Goal: Task Accomplishment & Management: Use online tool/utility

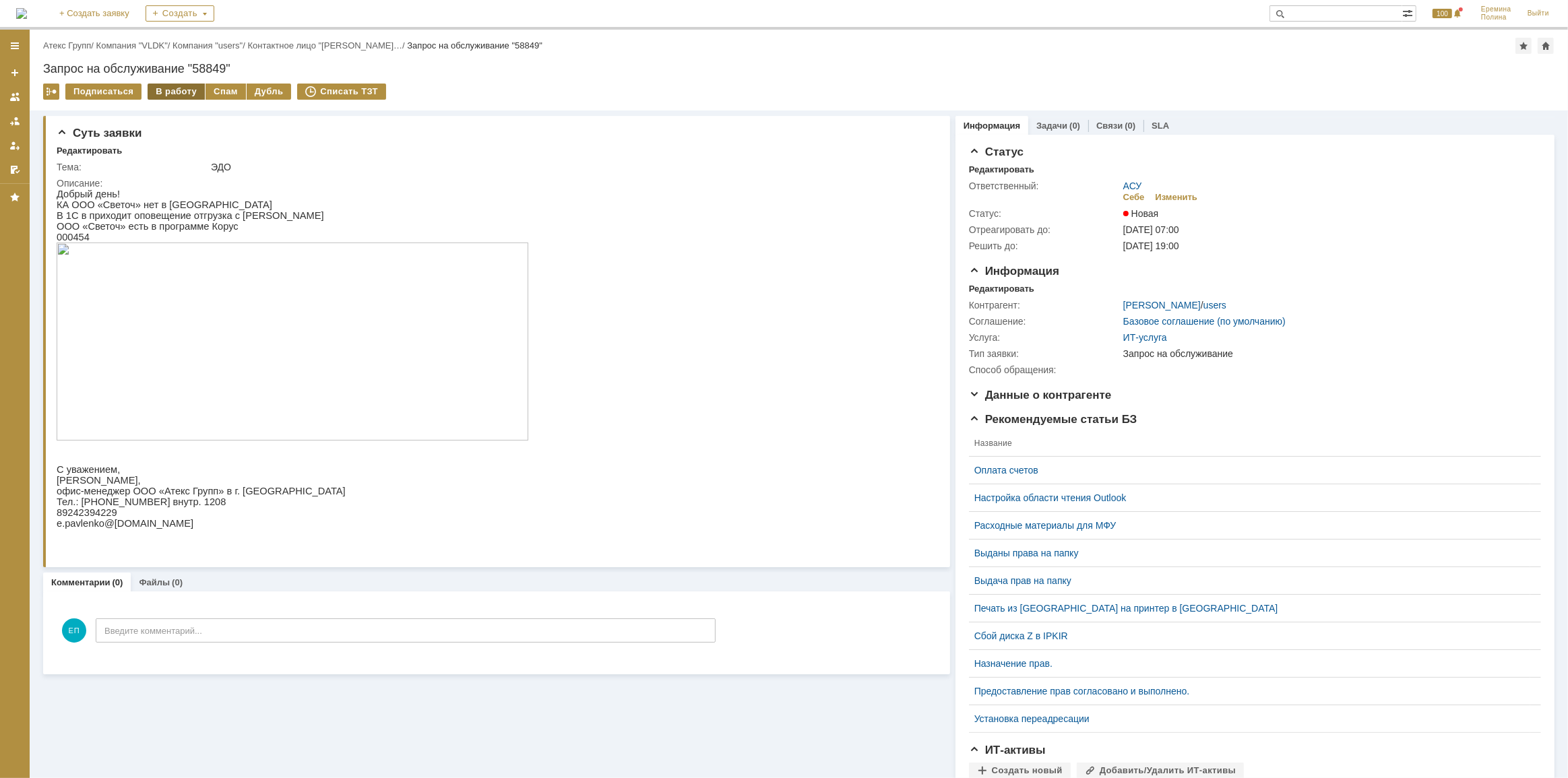
click at [170, 95] on div "В работу" at bounding box center [176, 92] width 57 height 17
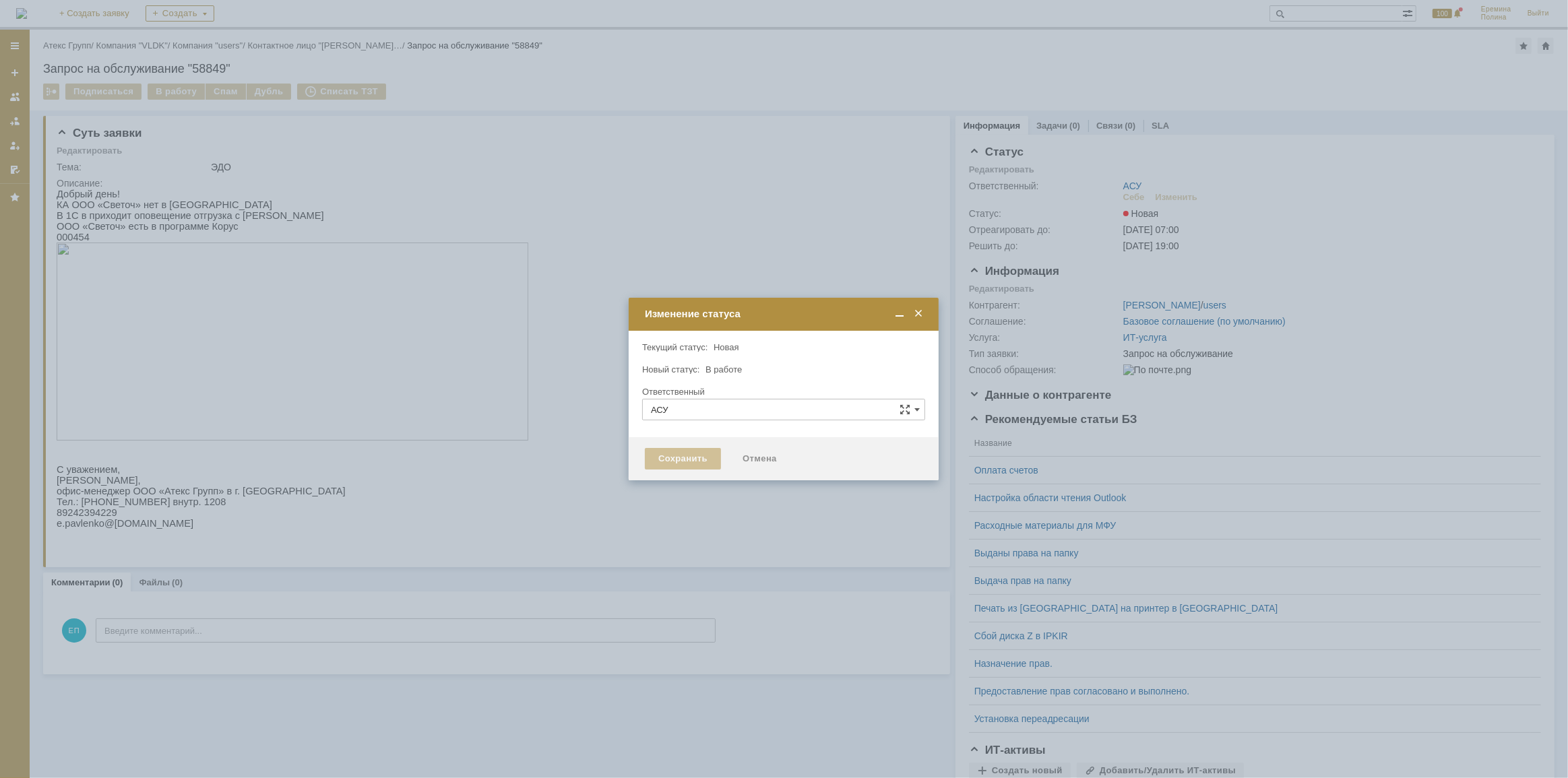
type input "[PERSON_NAME]"
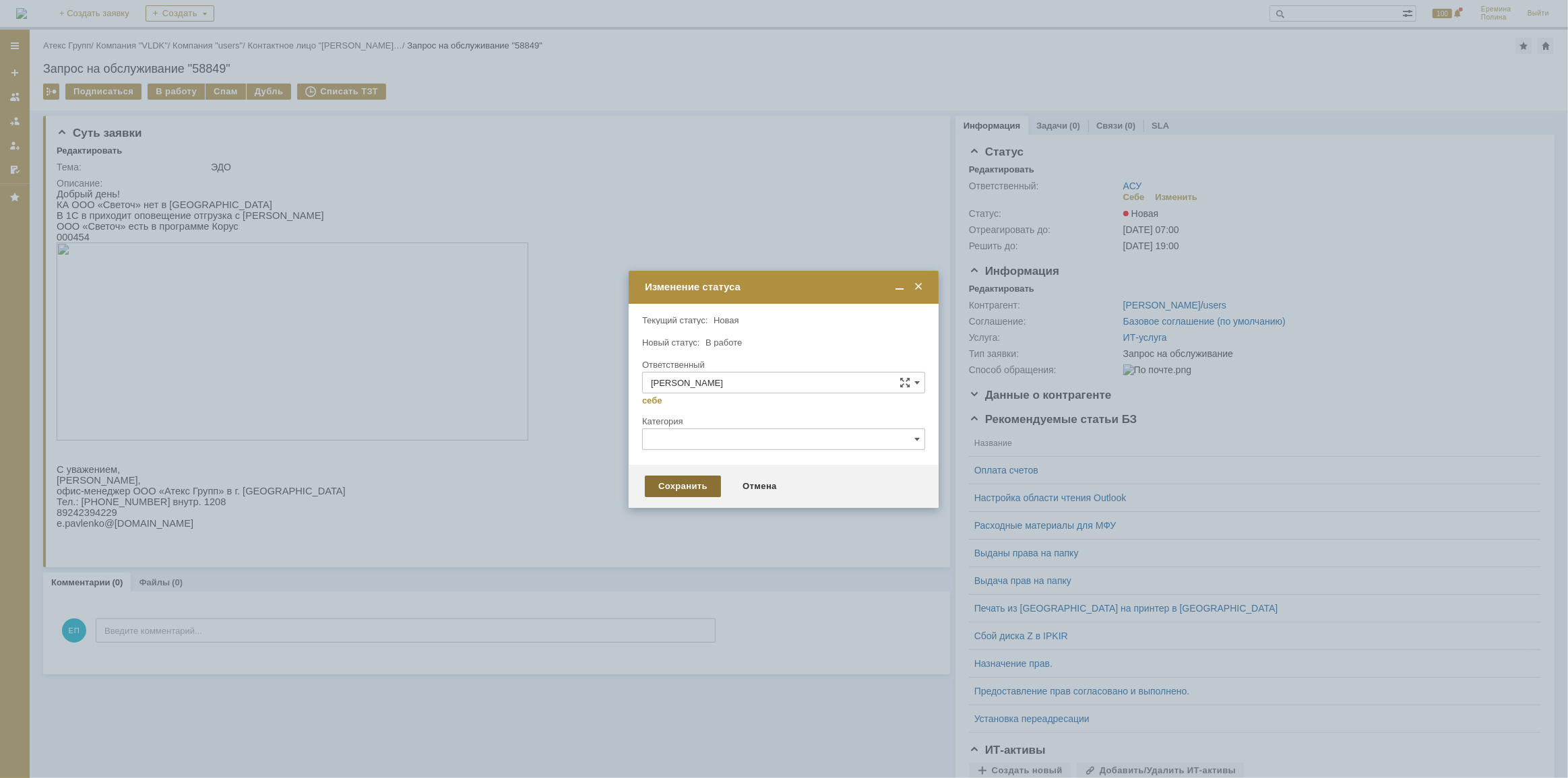
click at [690, 484] on div "Сохранить" at bounding box center [683, 486] width 76 height 21
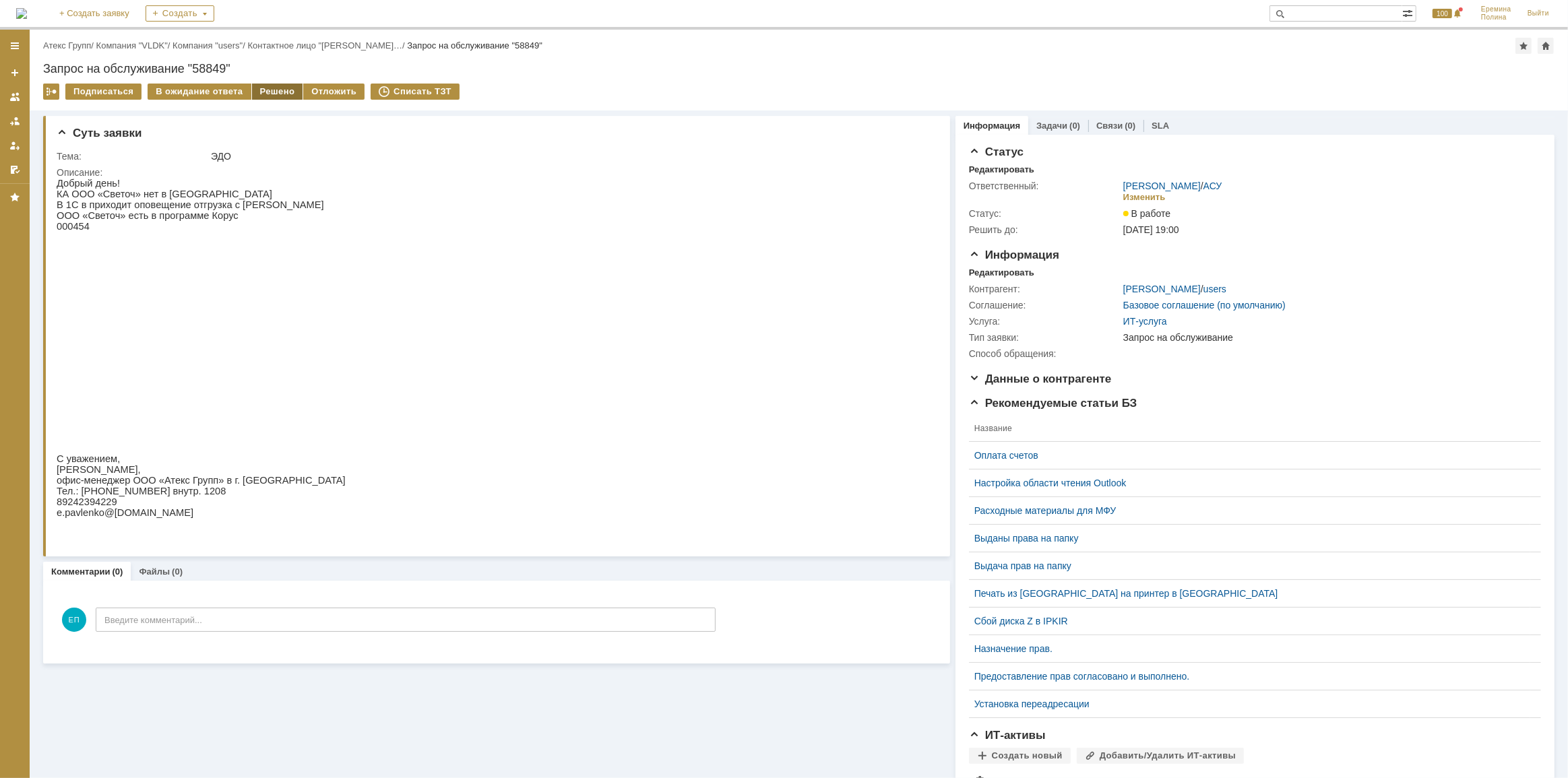
click at [262, 93] on div "Решено" at bounding box center [278, 92] width 51 height 17
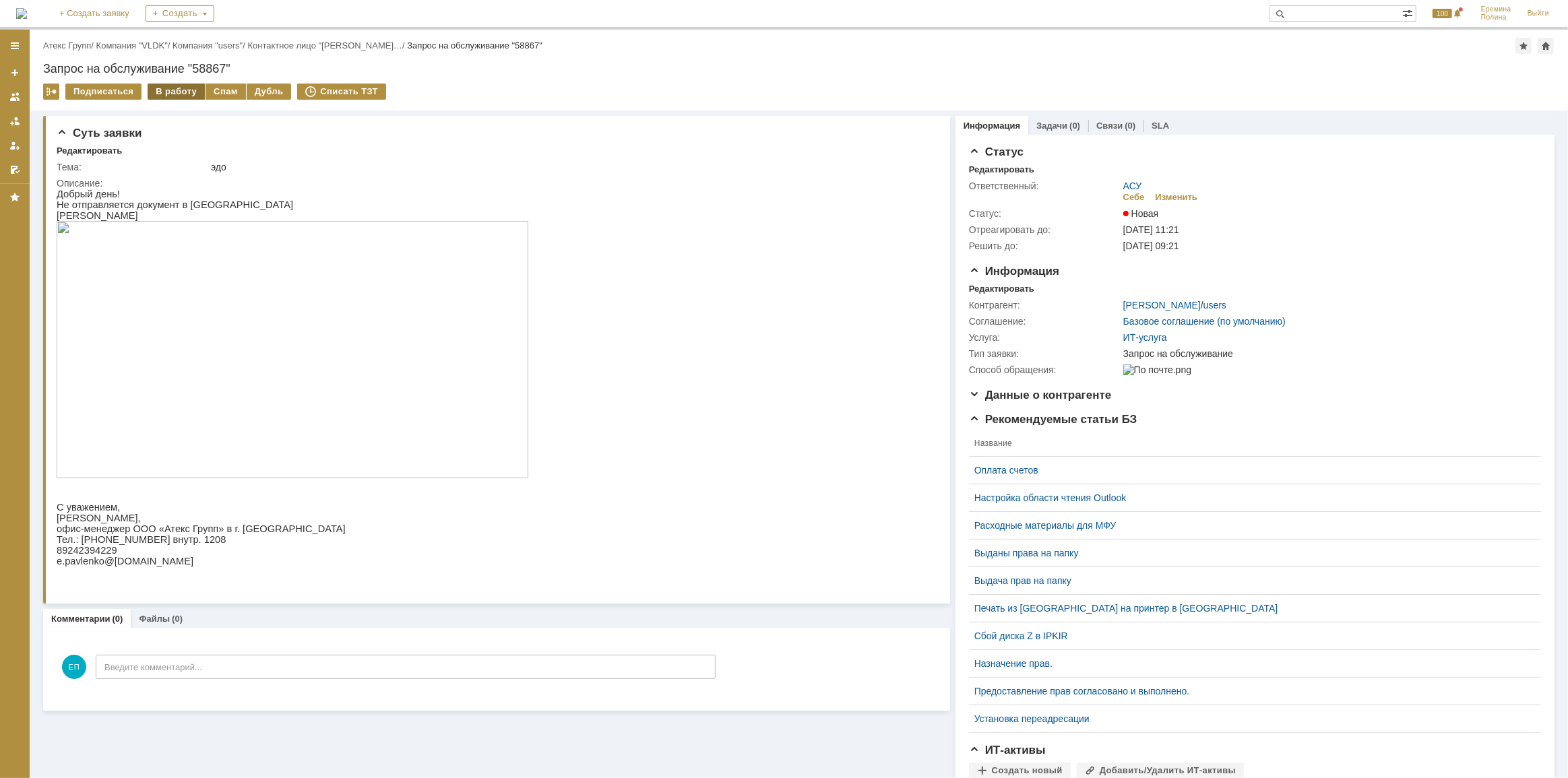
click at [169, 97] on div "В работу" at bounding box center [176, 92] width 57 height 17
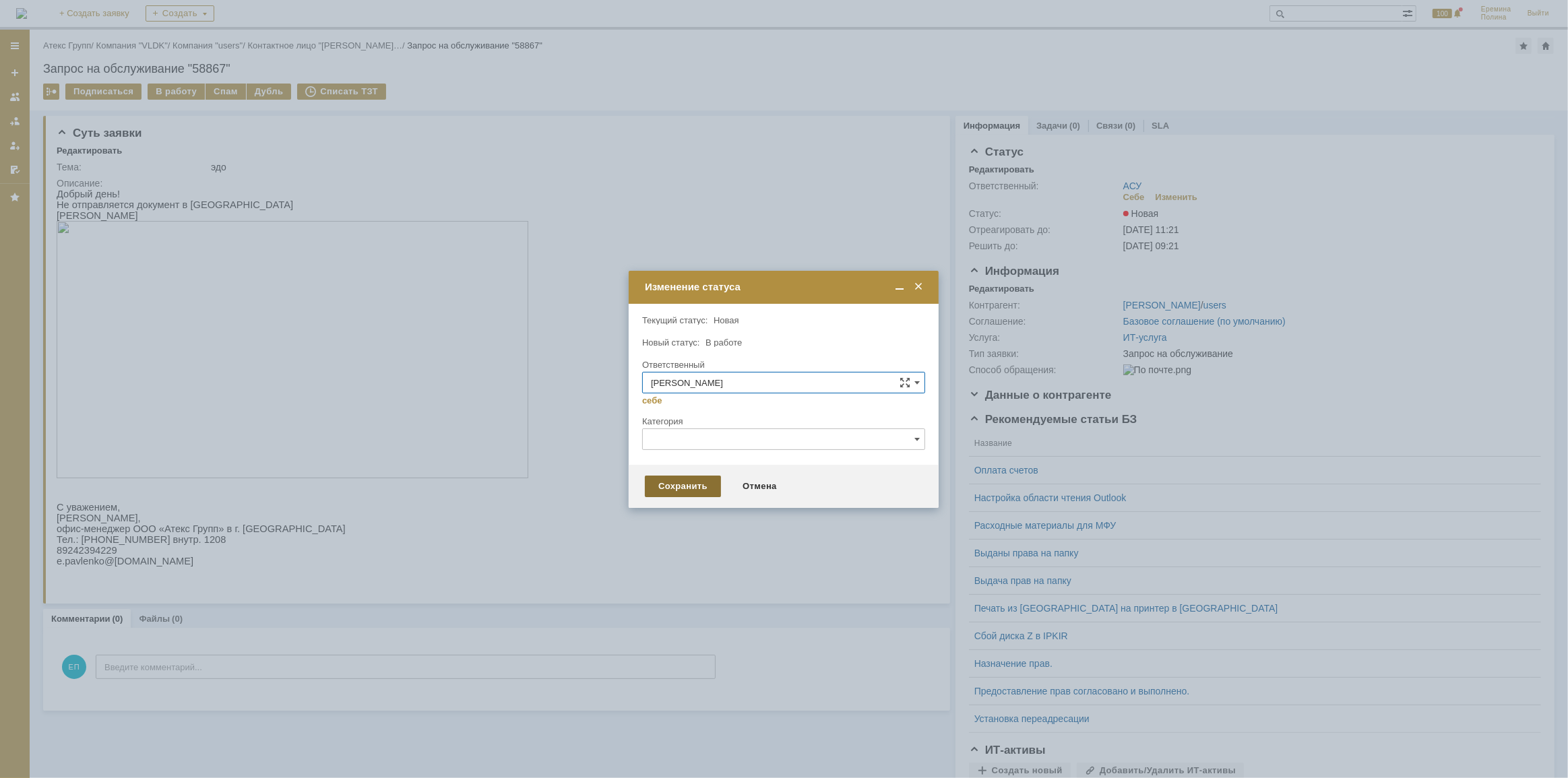
click at [685, 486] on div "Сохранить" at bounding box center [683, 486] width 76 height 21
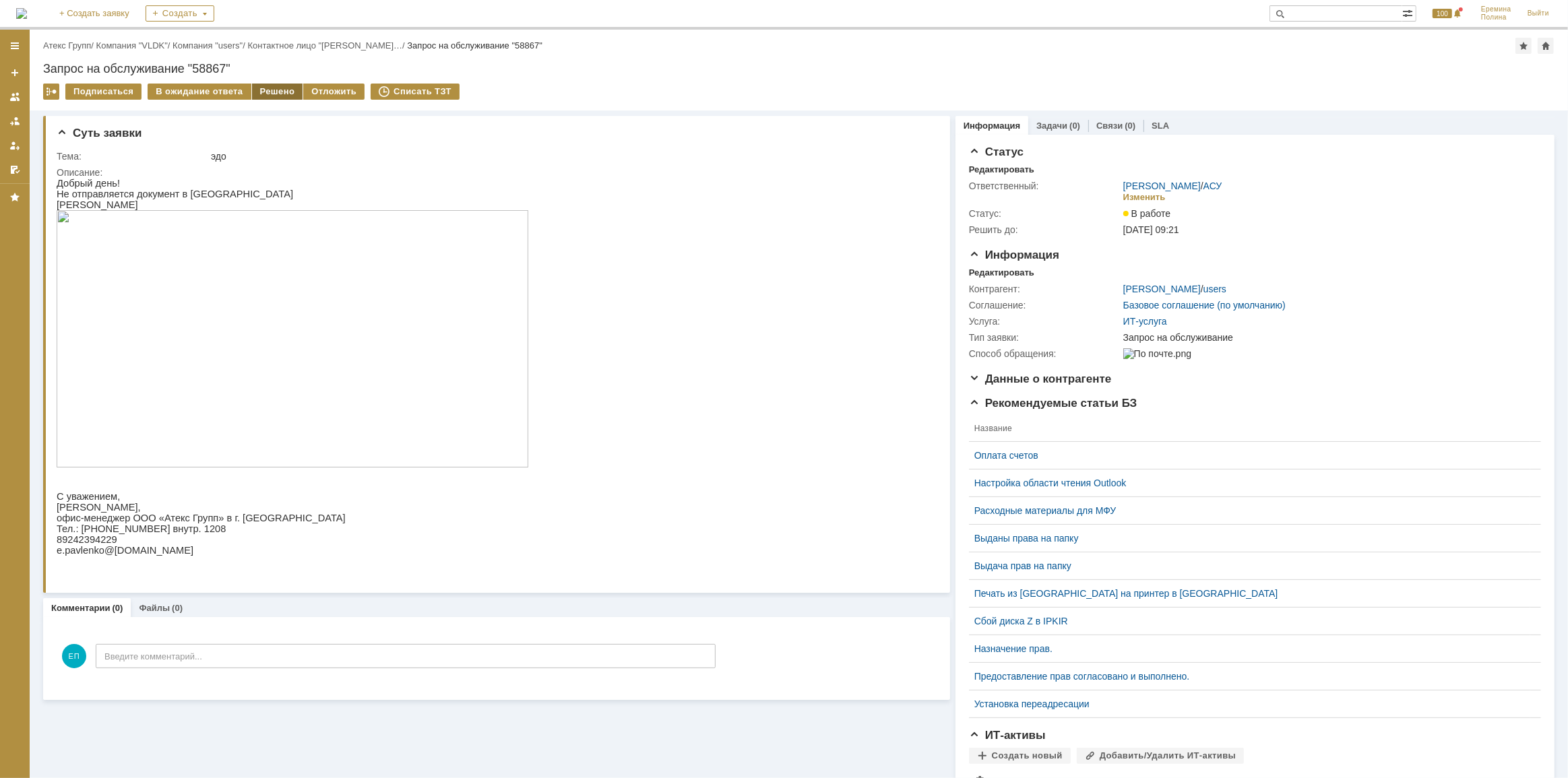
click at [262, 94] on div "Решено" at bounding box center [278, 92] width 51 height 17
